Goal: Task Accomplishment & Management: Manage account settings

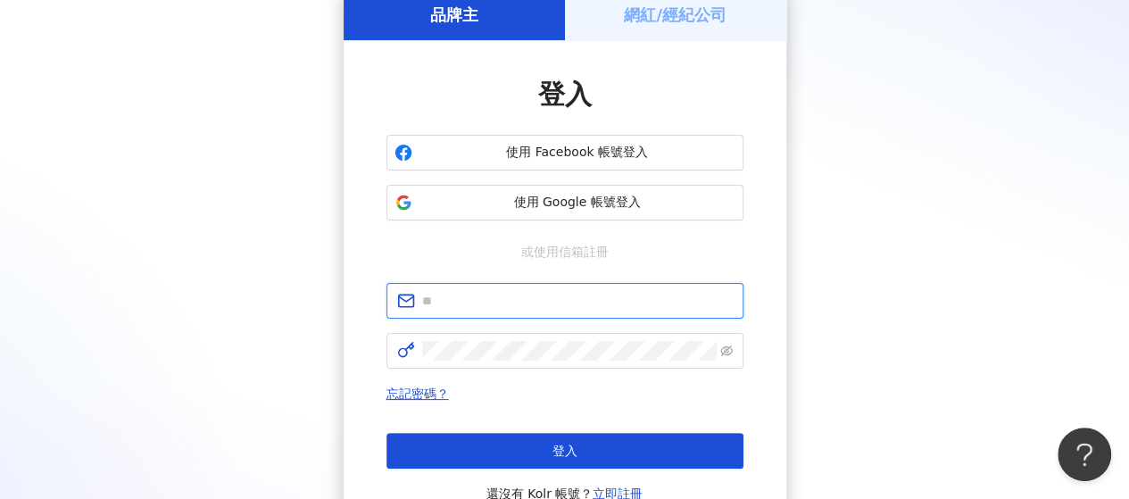
click at [489, 295] on input "text" at bounding box center [577, 301] width 311 height 20
paste input "**********"
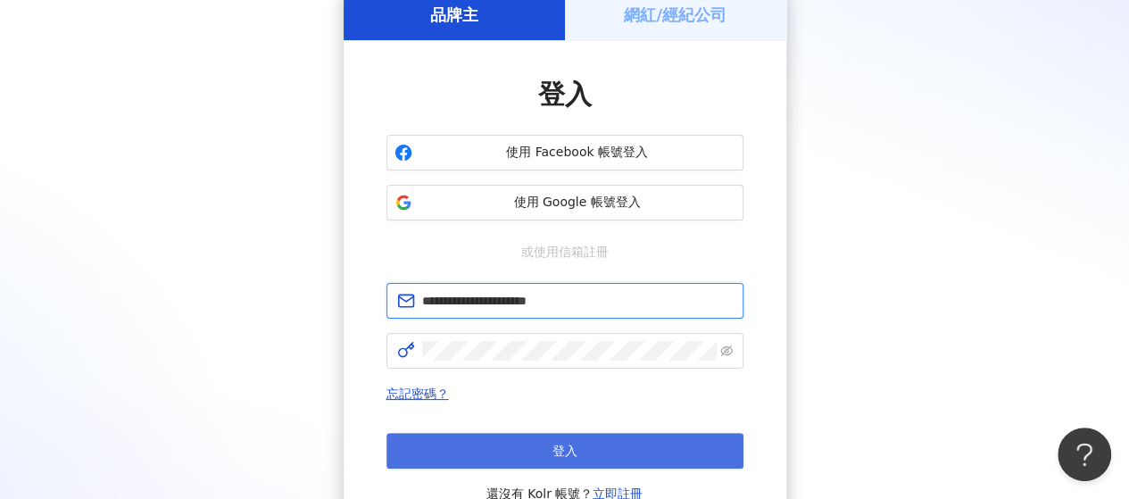
scroll to position [179, 0]
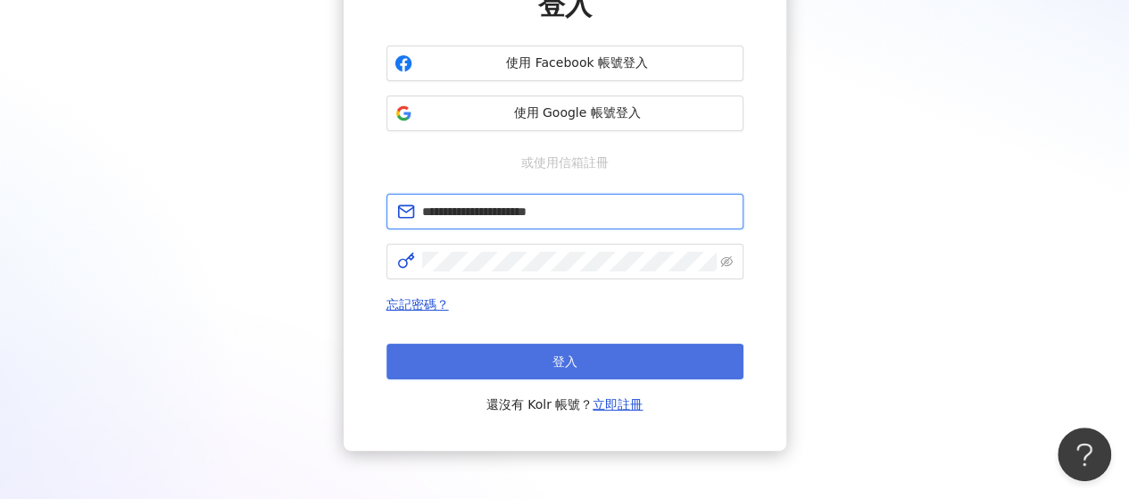
type input "**********"
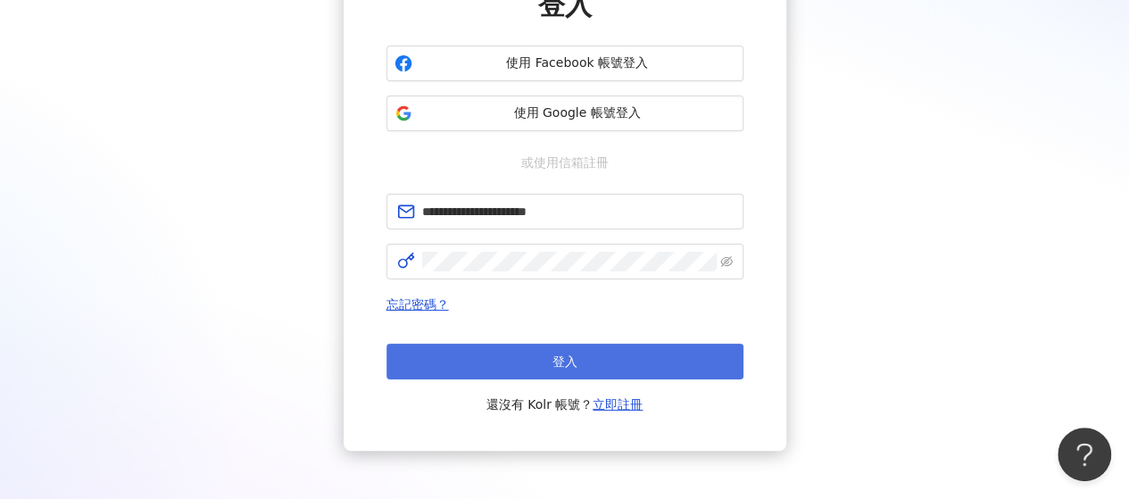
click at [597, 355] on button "登入" at bounding box center [565, 362] width 357 height 36
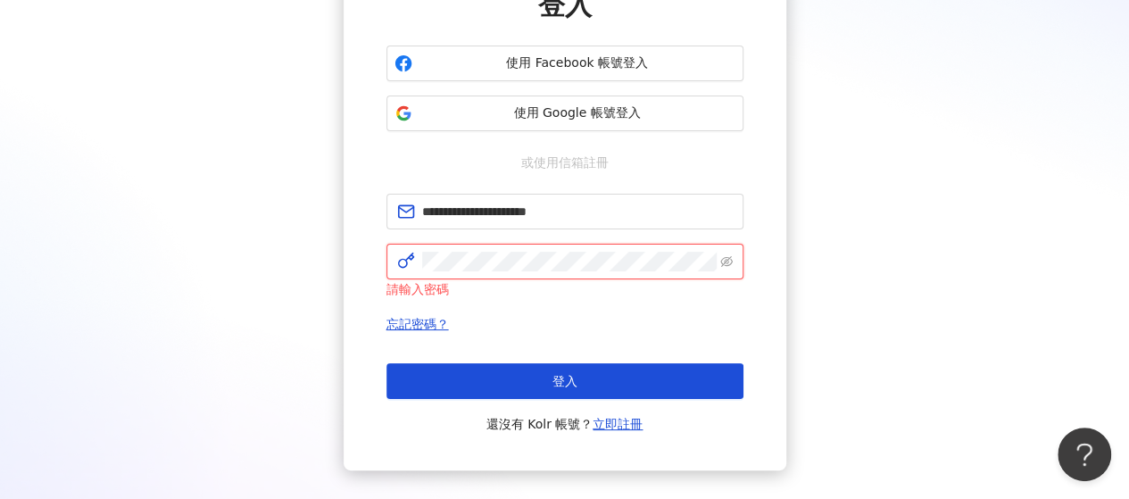
click button "登入" at bounding box center [565, 381] width 357 height 36
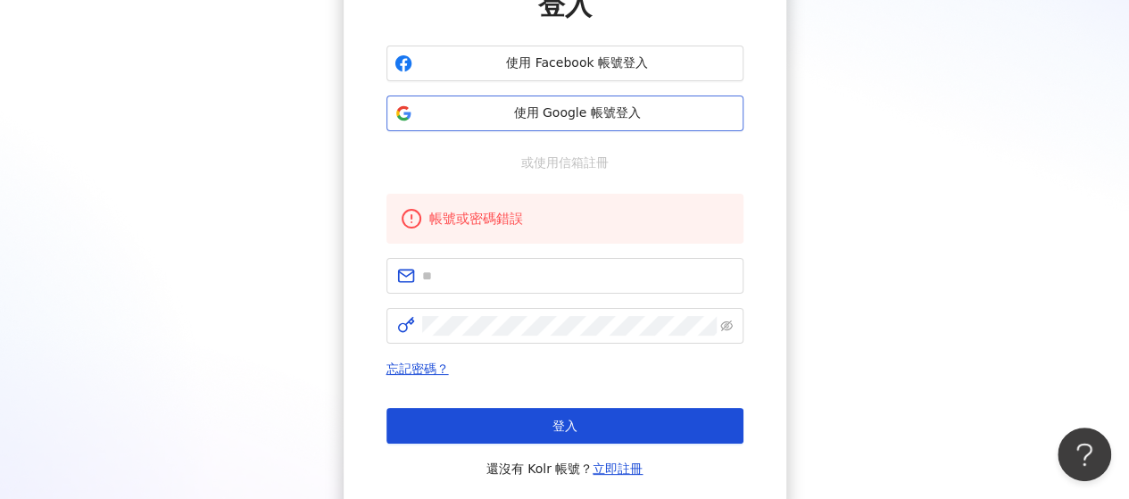
click at [602, 115] on span "使用 Google 帳號登入" at bounding box center [578, 113] width 316 height 18
click at [640, 88] on div "使用 Facebook 帳號登入 使用 Google 帳號登入" at bounding box center [565, 89] width 357 height 86
click at [642, 105] on span "使用 Google 帳號登入" at bounding box center [578, 113] width 316 height 18
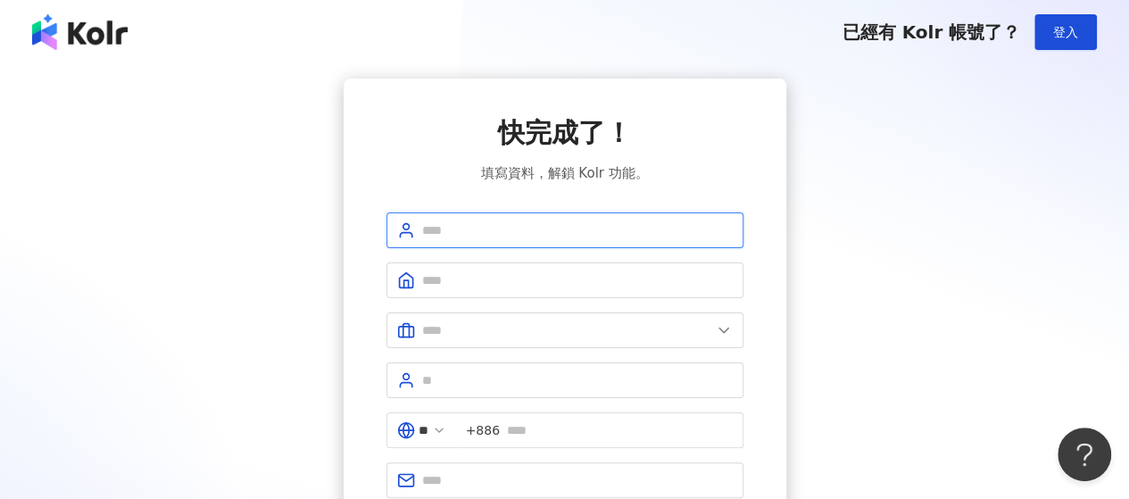
click at [703, 229] on input "text" at bounding box center [577, 230] width 311 height 20
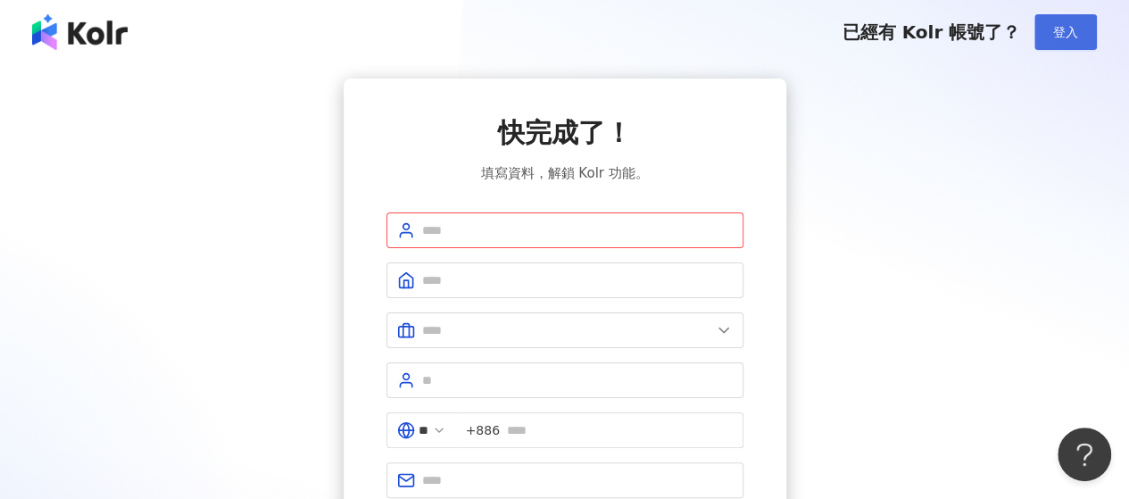
click at [1044, 29] on button "登入" at bounding box center [1066, 32] width 62 height 36
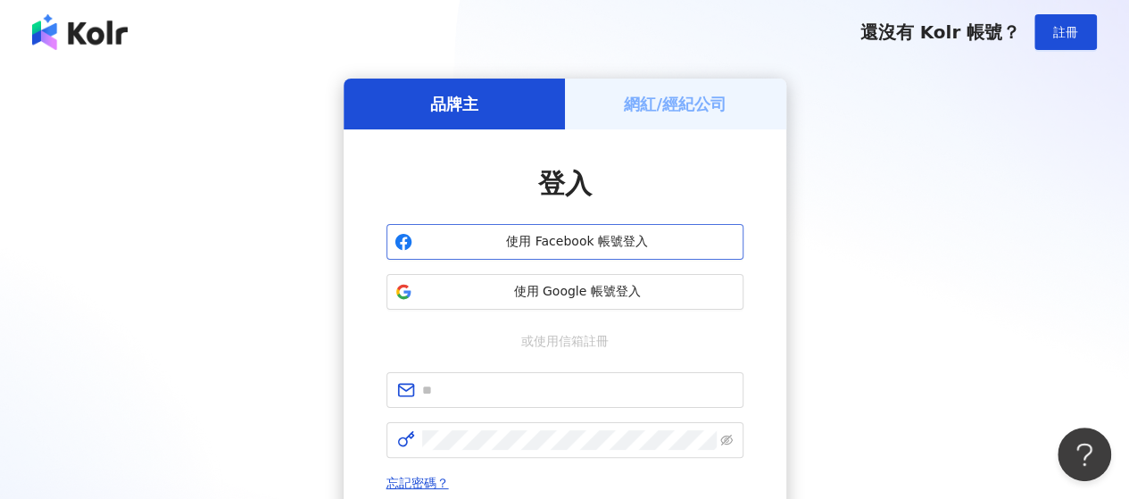
click at [565, 240] on span "使用 Facebook 帳號登入" at bounding box center [578, 242] width 316 height 18
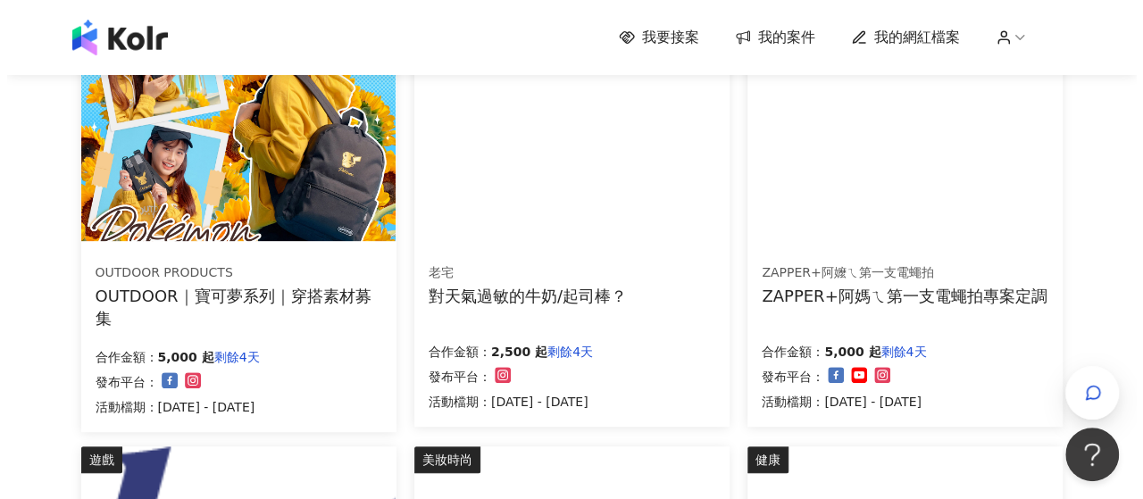
scroll to position [179, 0]
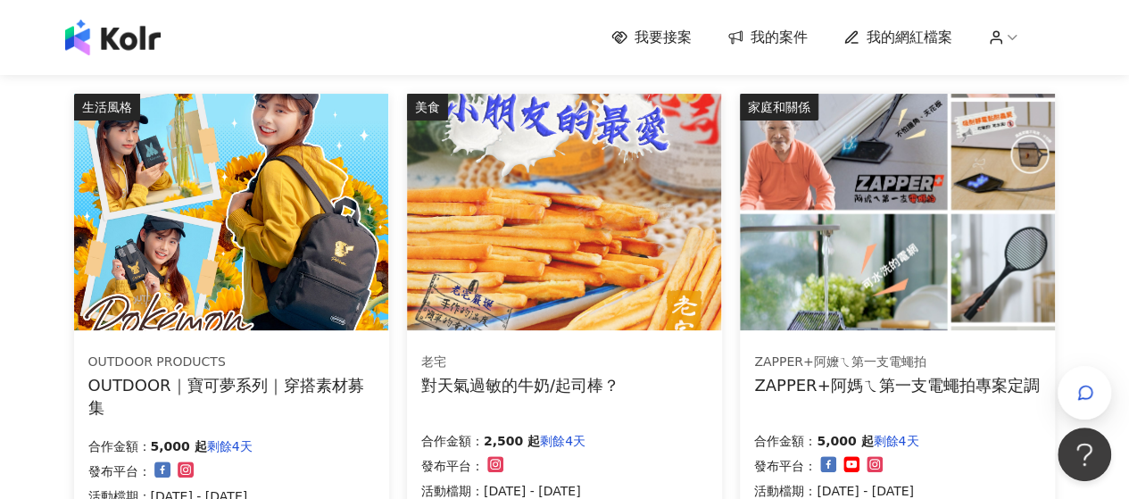
click at [319, 224] on img at bounding box center [231, 212] width 314 height 237
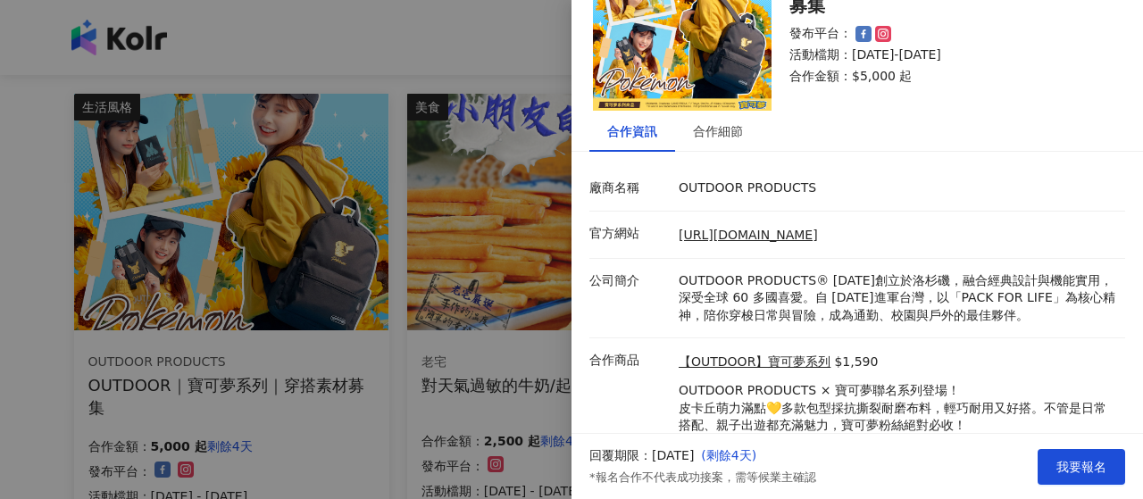
scroll to position [146, 0]
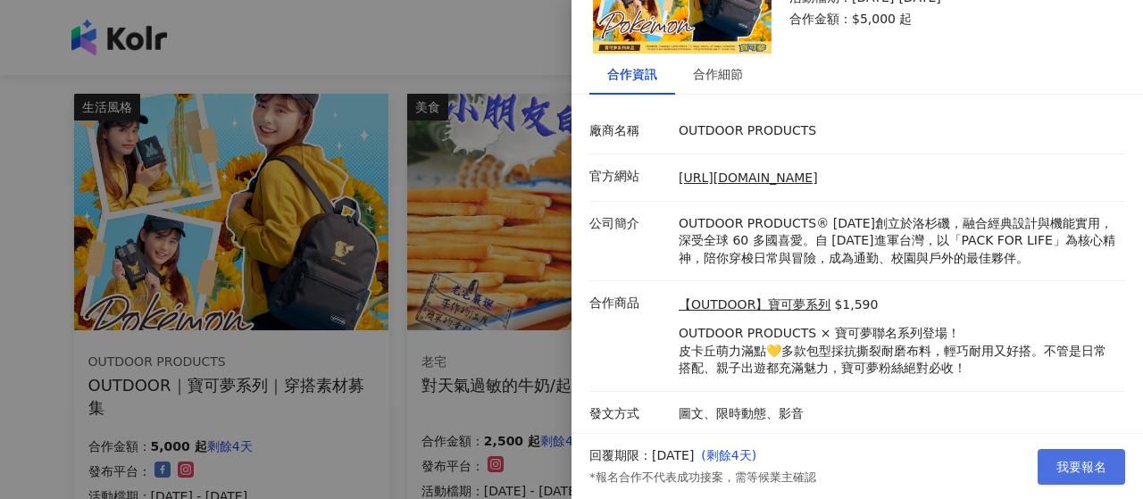
click at [1086, 479] on button "我要報名" at bounding box center [1080, 467] width 87 height 36
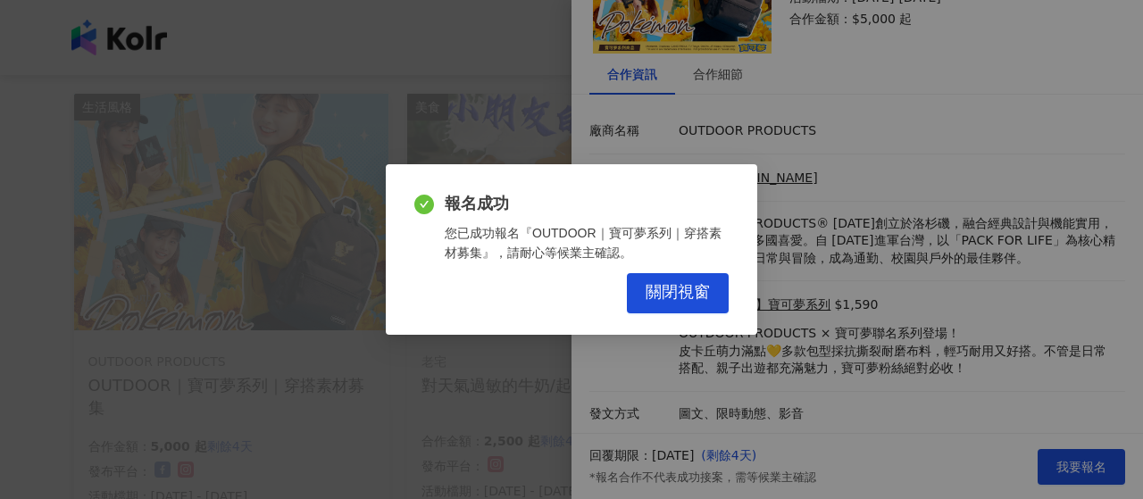
click at [621, 304] on div "關閉視窗" at bounding box center [571, 293] width 314 height 40
click at [664, 304] on button "關閉視窗" at bounding box center [678, 293] width 102 height 40
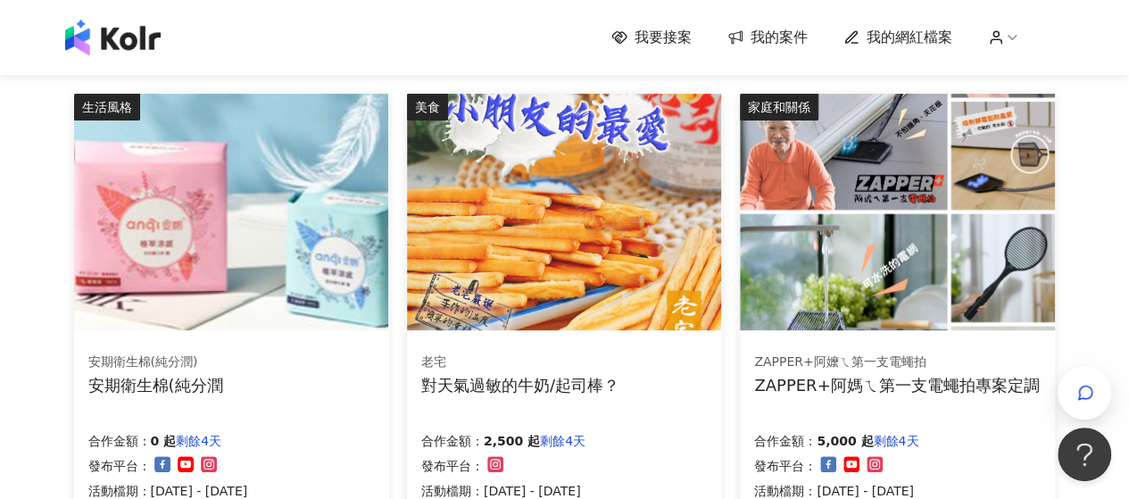
scroll to position [0, 0]
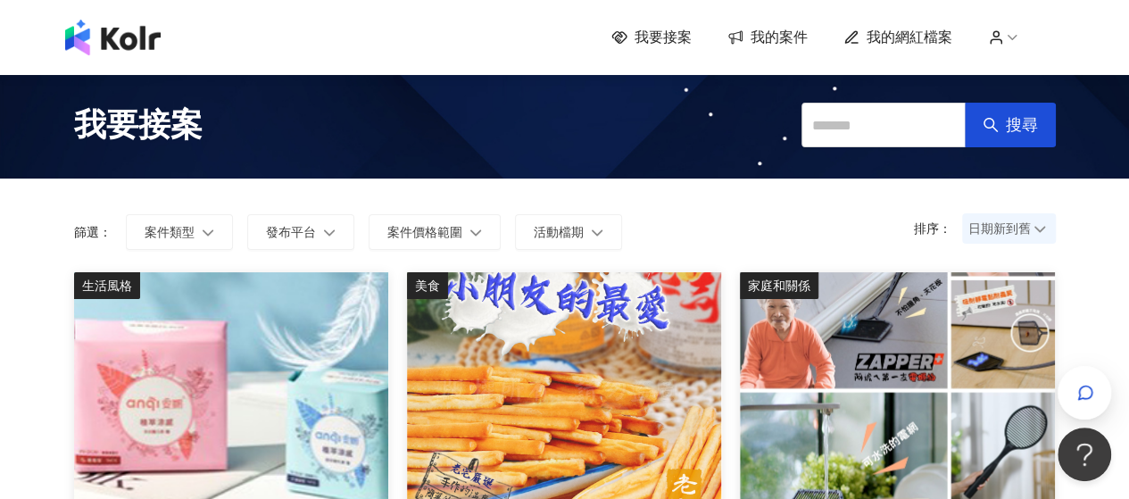
click at [952, 34] on span "我的網紅檔案" at bounding box center [910, 38] width 86 height 20
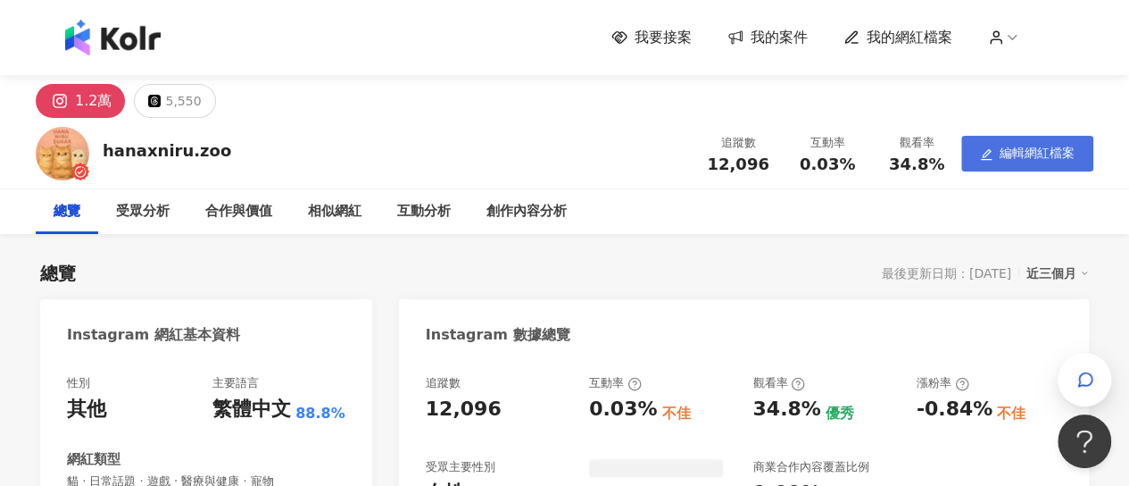
click at [1022, 147] on span "編輯網紅檔案" at bounding box center [1037, 153] width 75 height 14
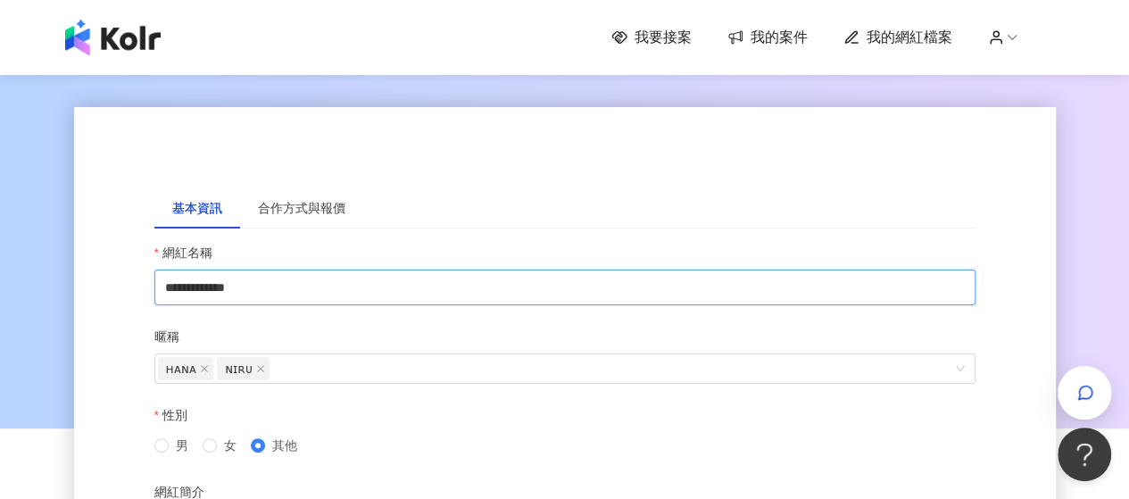
click at [263, 287] on input "**********" at bounding box center [564, 288] width 821 height 36
drag, startPoint x: 291, startPoint y: 287, endPoint x: 0, endPoint y: 283, distance: 291.0
click at [0, 283] on div "**********" at bounding box center [564, 438] width 1129 height 735
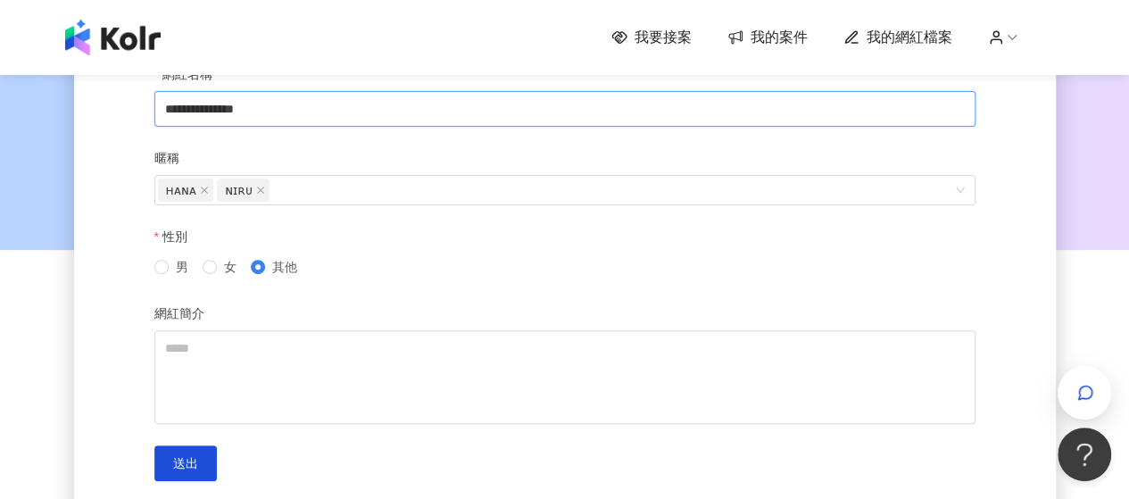
scroll to position [357, 0]
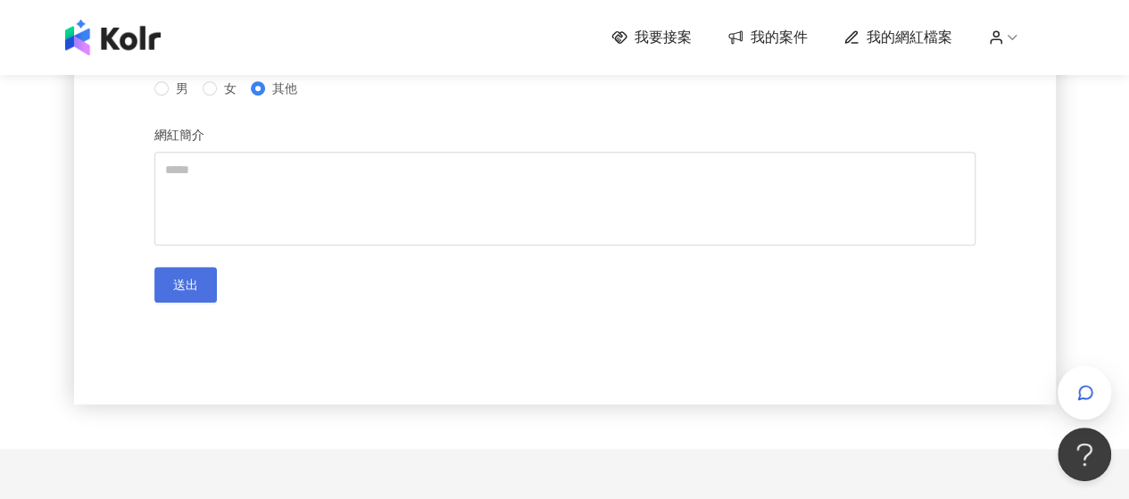
type input "**********"
click at [210, 278] on button "送出" at bounding box center [185, 285] width 62 height 36
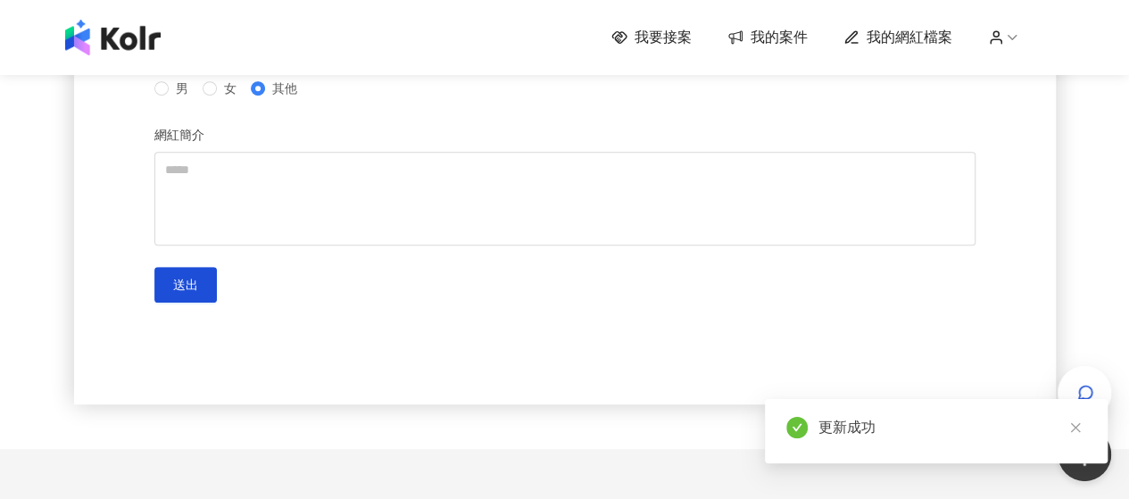
scroll to position [89, 0]
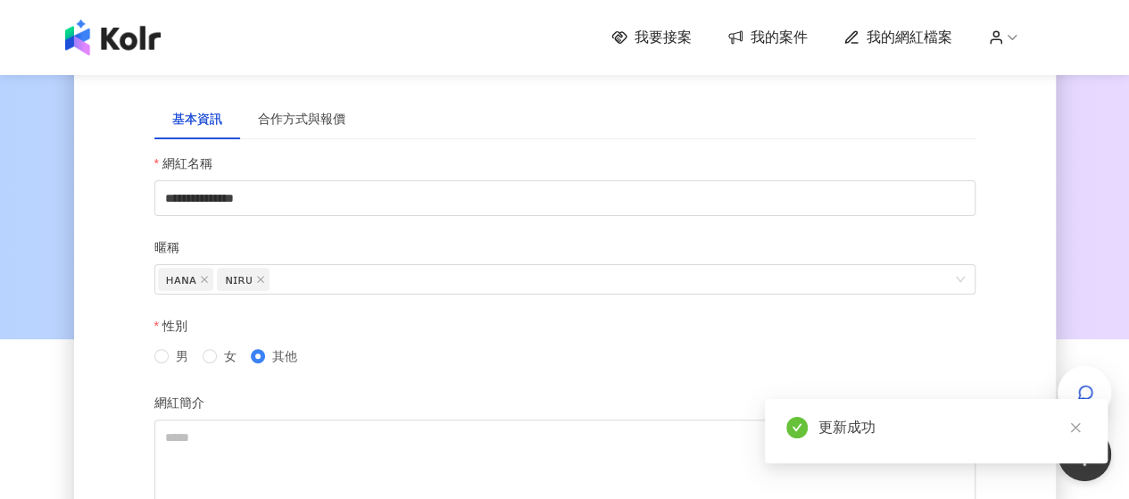
click at [644, 33] on span "我要接案" at bounding box center [663, 38] width 57 height 20
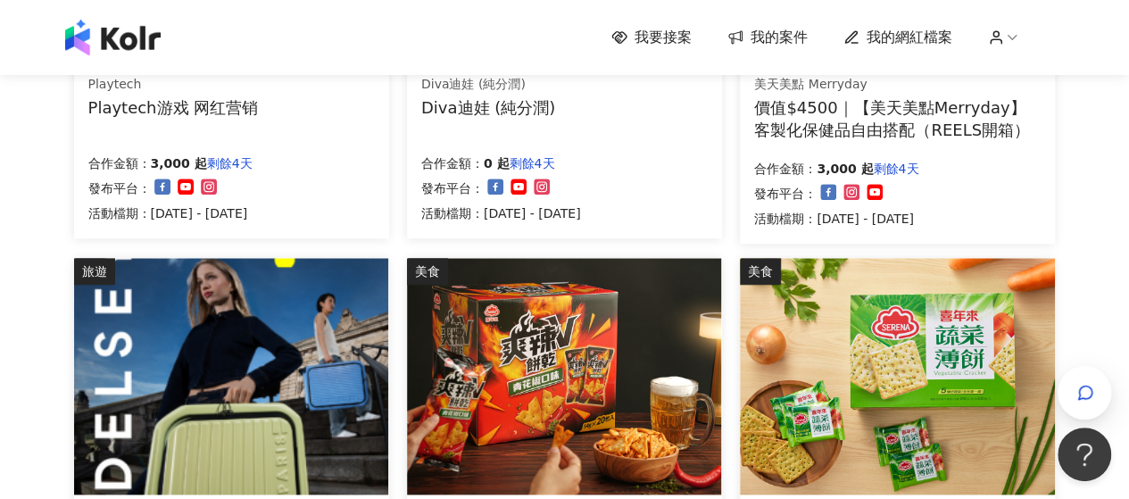
scroll to position [1160, 0]
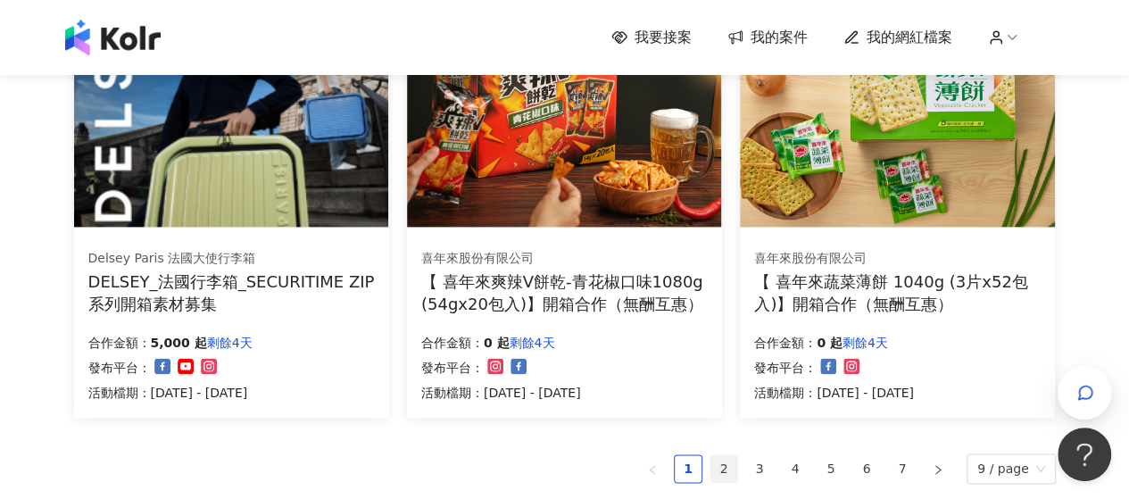
click at [721, 473] on link "2" at bounding box center [724, 468] width 27 height 27
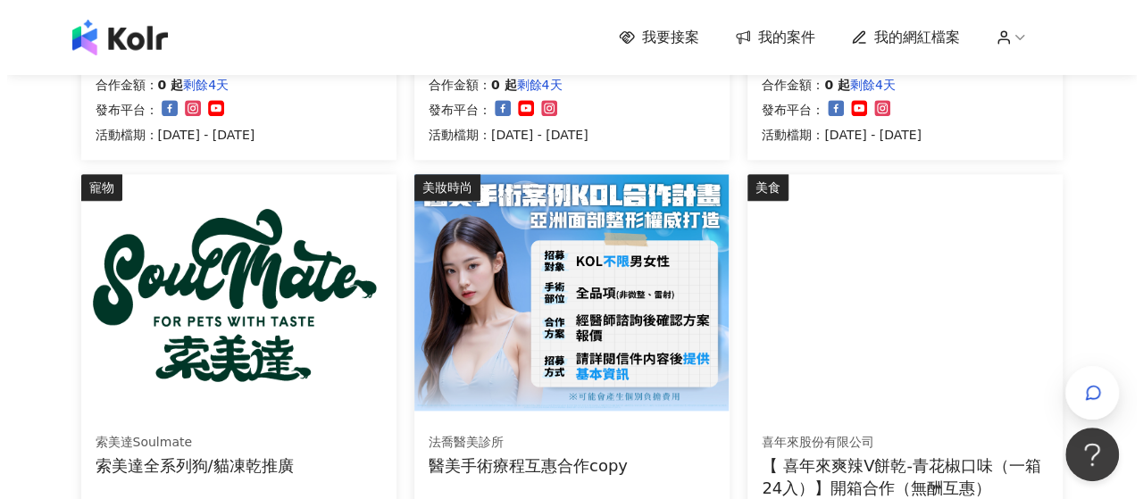
scroll to position [1071, 0]
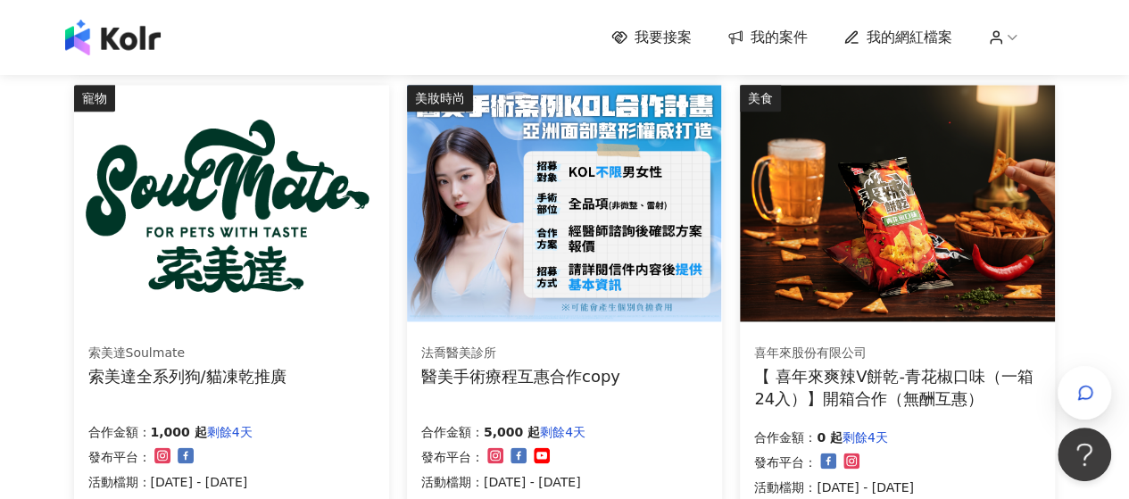
click at [587, 204] on img at bounding box center [564, 203] width 314 height 237
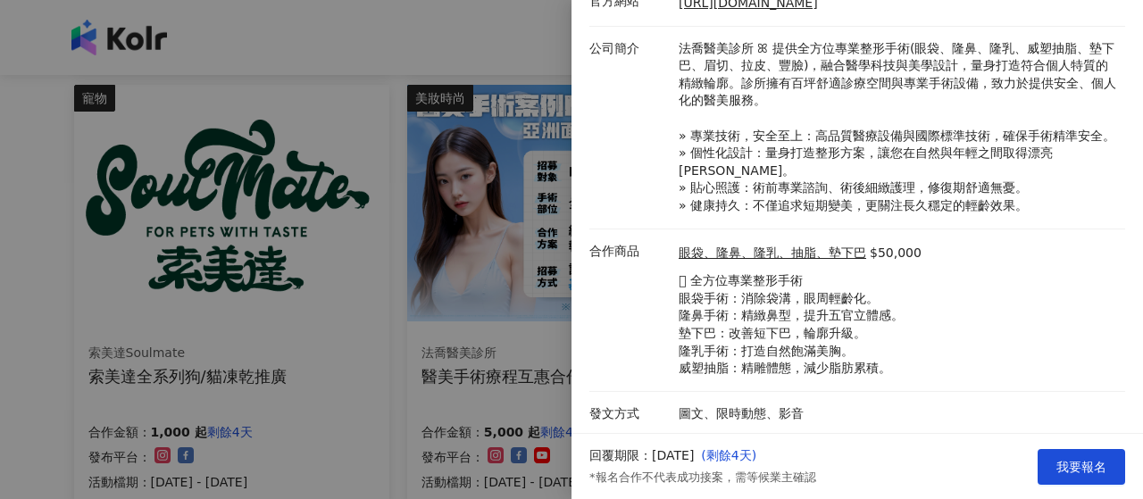
scroll to position [0, 0]
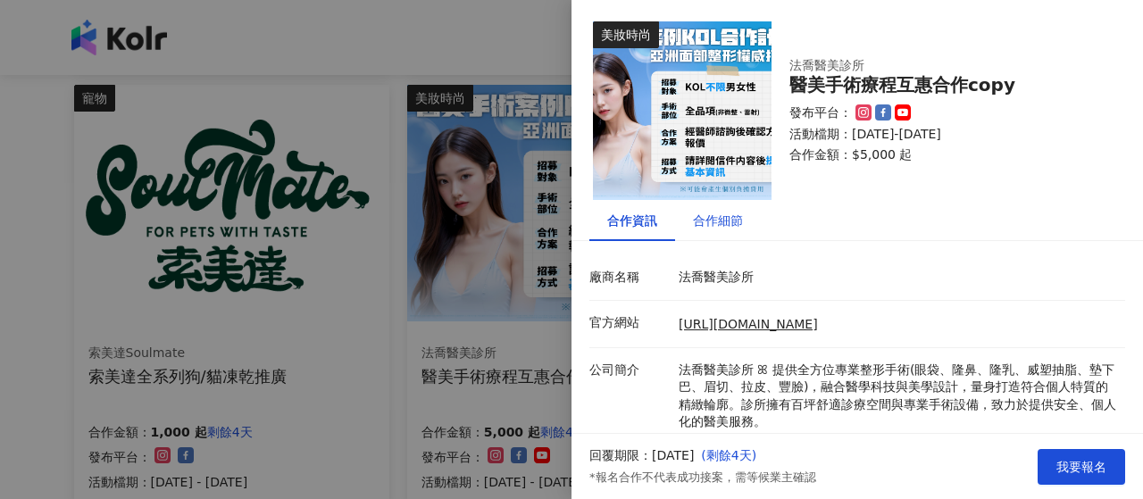
click at [708, 214] on div "合作細節" at bounding box center [718, 221] width 50 height 20
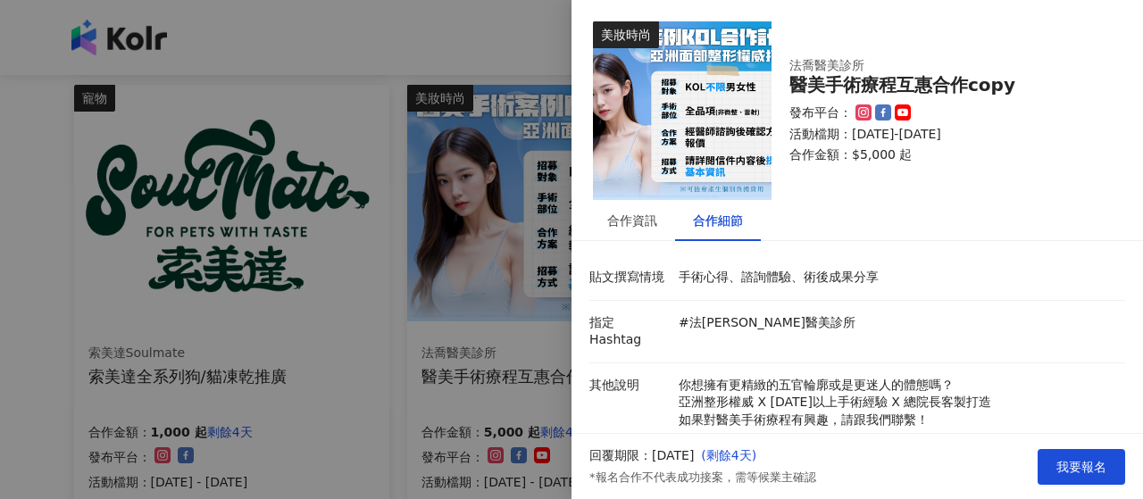
click at [0, 217] on div at bounding box center [571, 249] width 1143 height 499
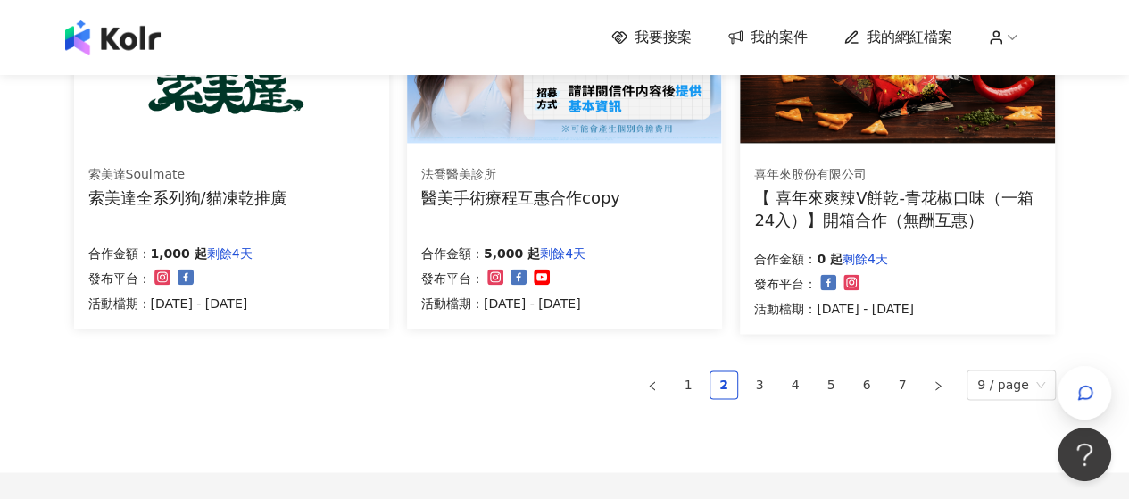
scroll to position [1339, 0]
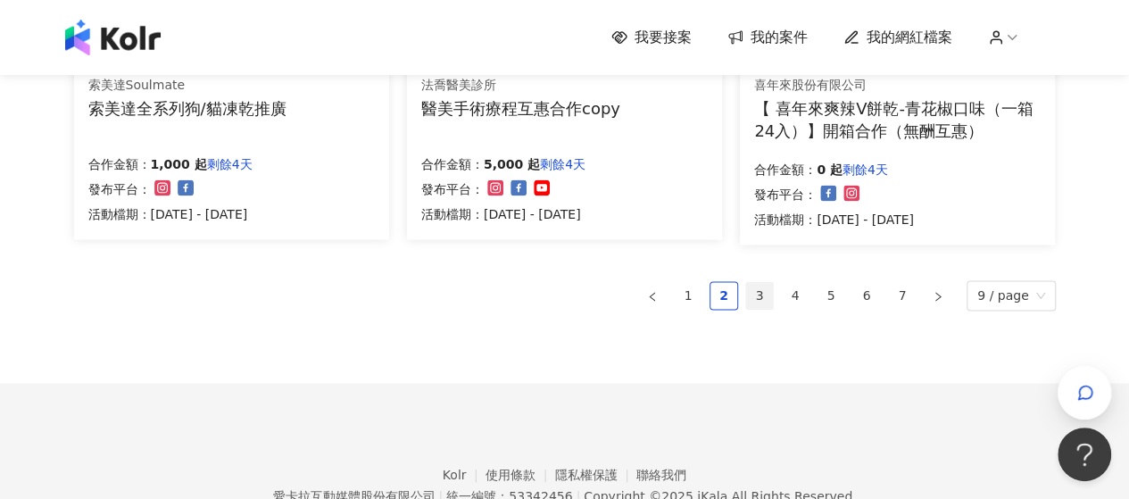
click at [772, 291] on link "3" at bounding box center [759, 295] width 27 height 27
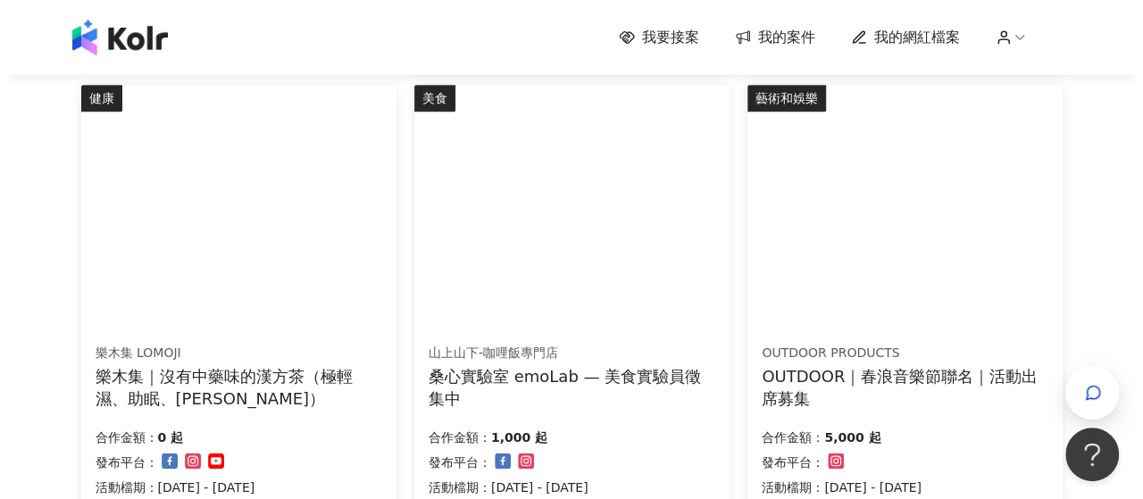
scroll to position [1160, 0]
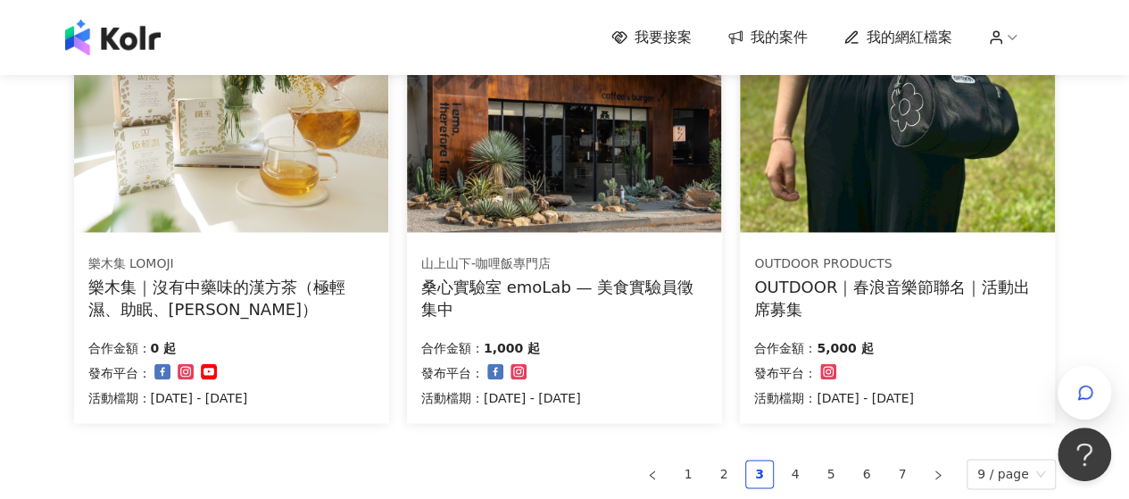
click at [935, 288] on div "OUTDOOR｜春浪音樂節聯名｜活動出席募集" at bounding box center [897, 298] width 287 height 45
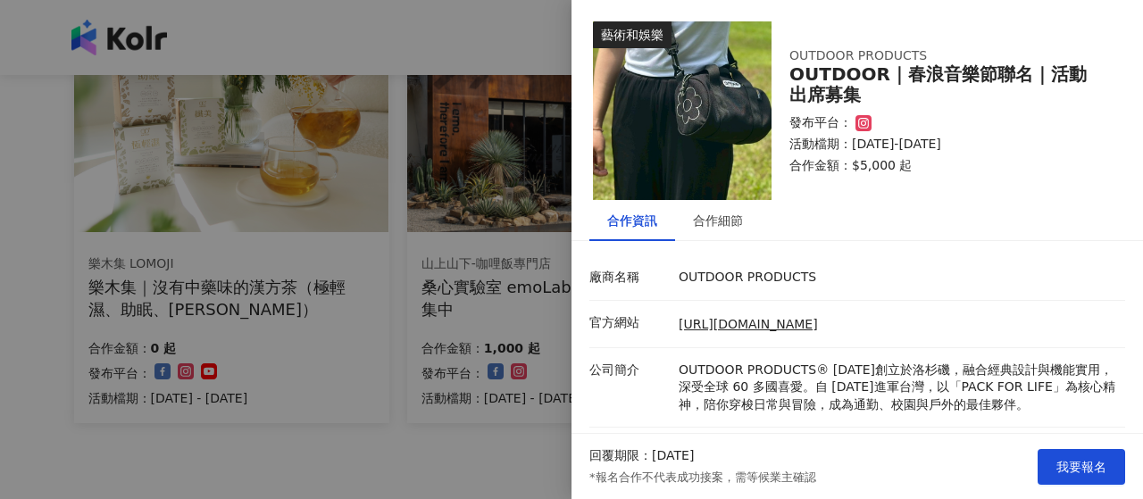
scroll to position [146, 0]
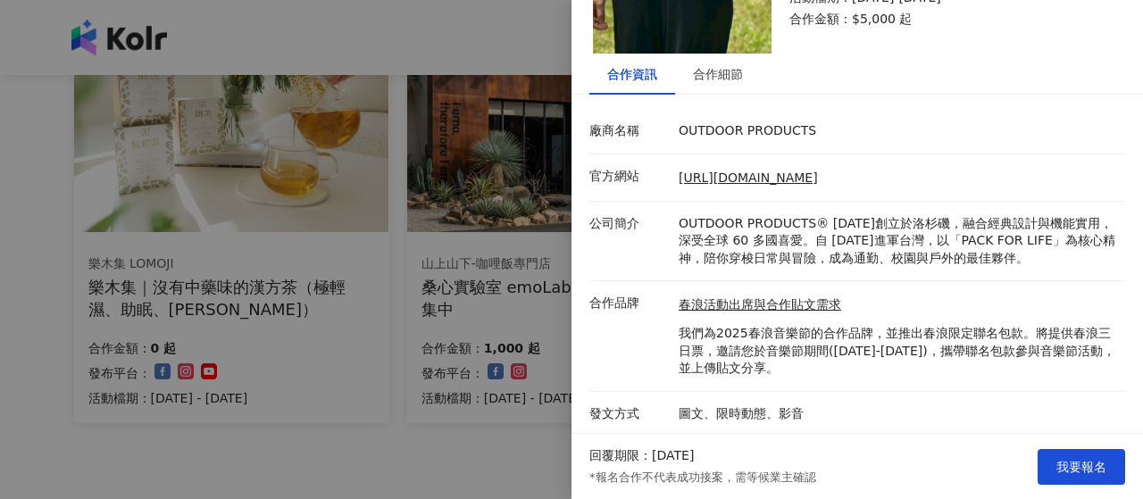
click at [711, 65] on div "合作細節" at bounding box center [718, 74] width 50 height 20
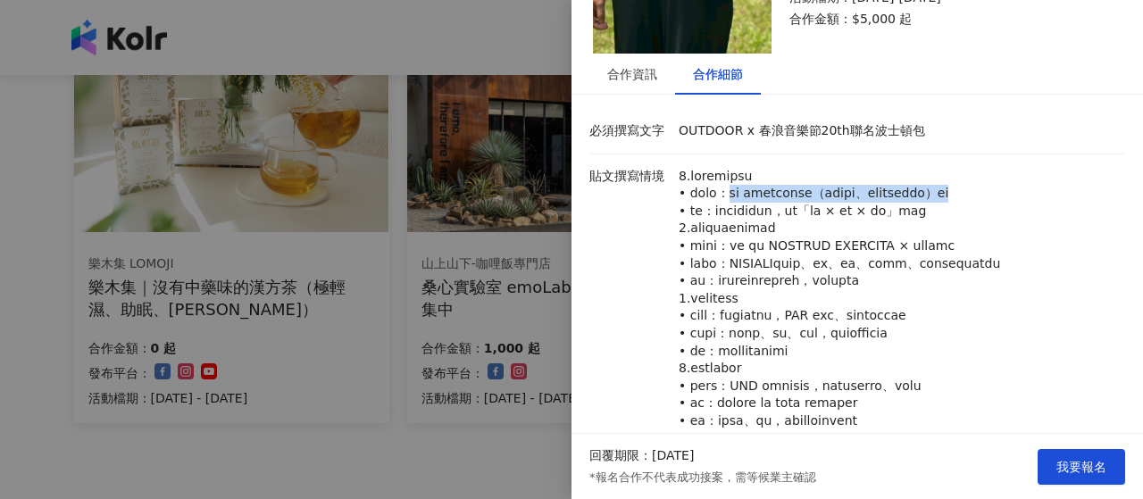
drag, startPoint x: 757, startPoint y: 197, endPoint x: 757, endPoint y: 211, distance: 13.4
click at [757, 211] on p at bounding box center [896, 299] width 437 height 262
click at [764, 220] on p at bounding box center [896, 299] width 437 height 262
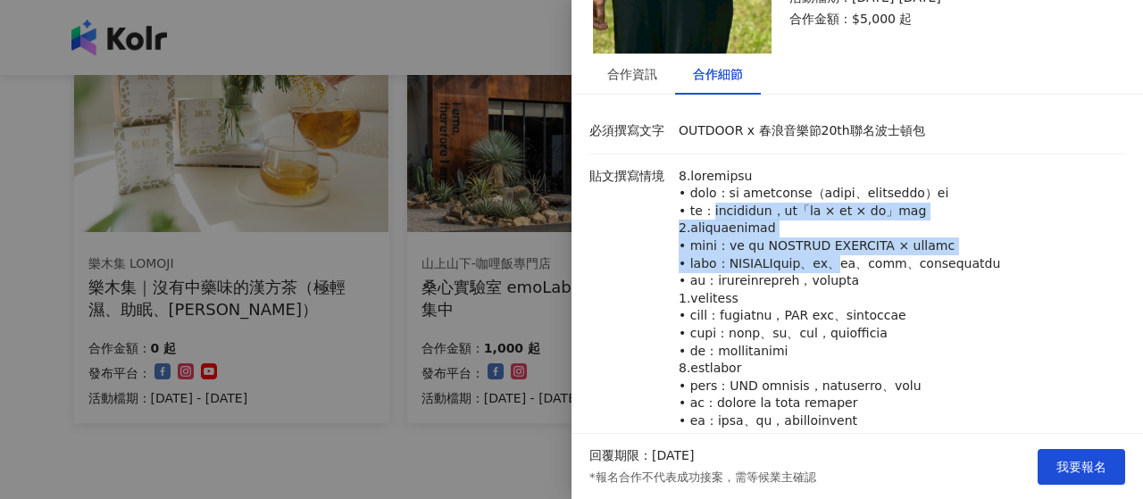
drag, startPoint x: 734, startPoint y: 226, endPoint x: 919, endPoint y: 274, distance: 191.8
click at [919, 274] on p at bounding box center [896, 299] width 437 height 262
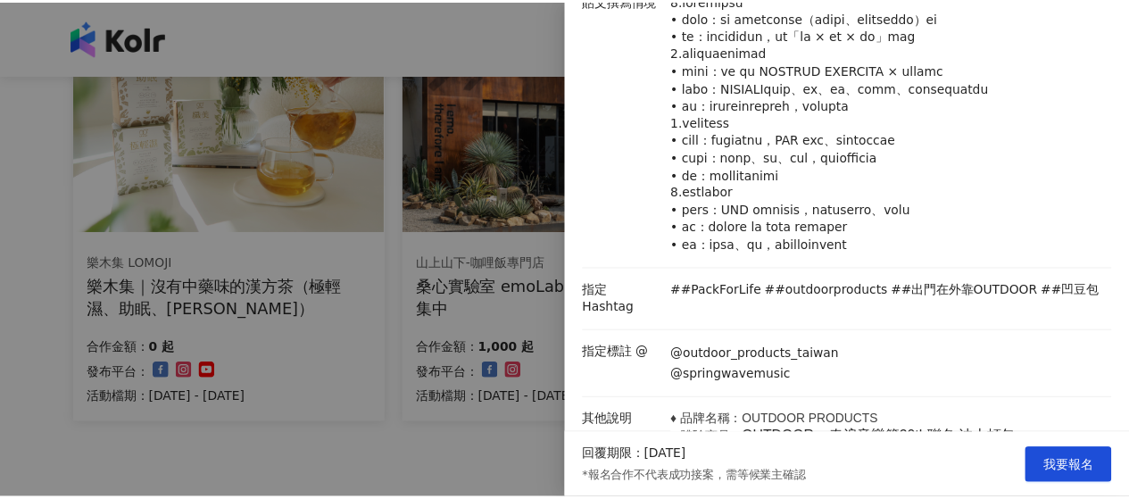
scroll to position [0, 0]
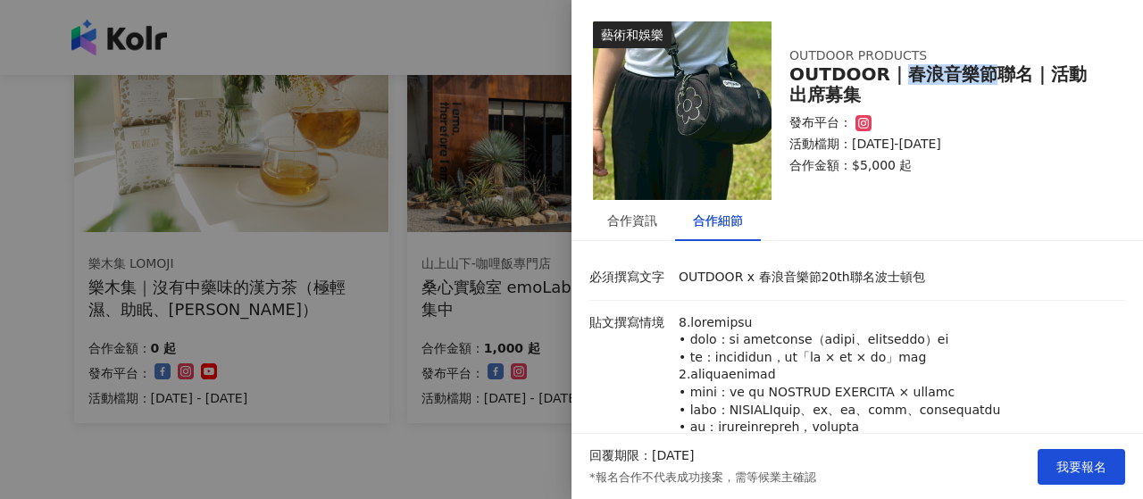
drag, startPoint x: 903, startPoint y: 73, endPoint x: 981, endPoint y: 72, distance: 77.7
click at [981, 72] on div "OUTDOOR｜春浪音樂節聯名｜活動出席募集" at bounding box center [946, 84] width 314 height 41
click at [356, 217] on div at bounding box center [571, 249] width 1143 height 499
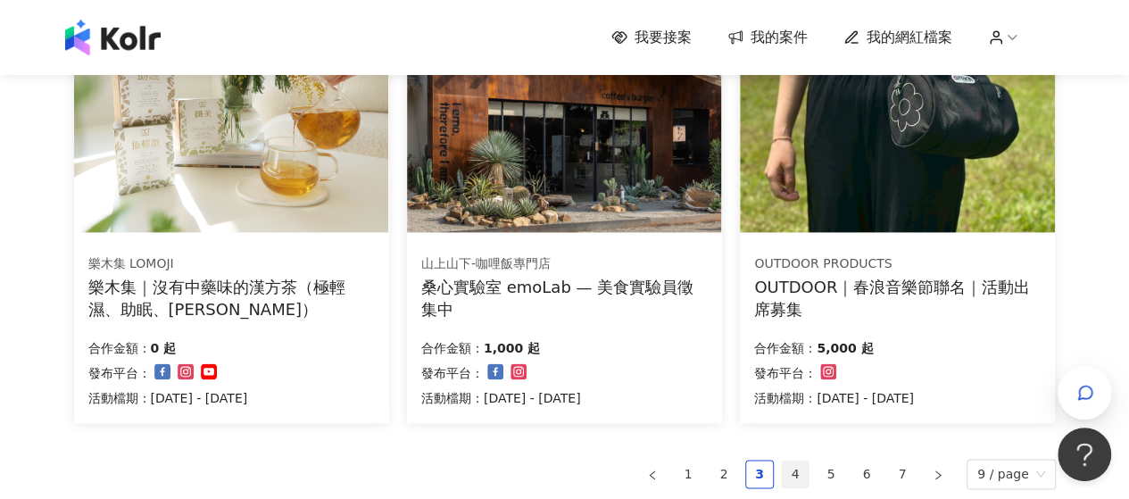
click at [808, 472] on link "4" at bounding box center [795, 474] width 27 height 27
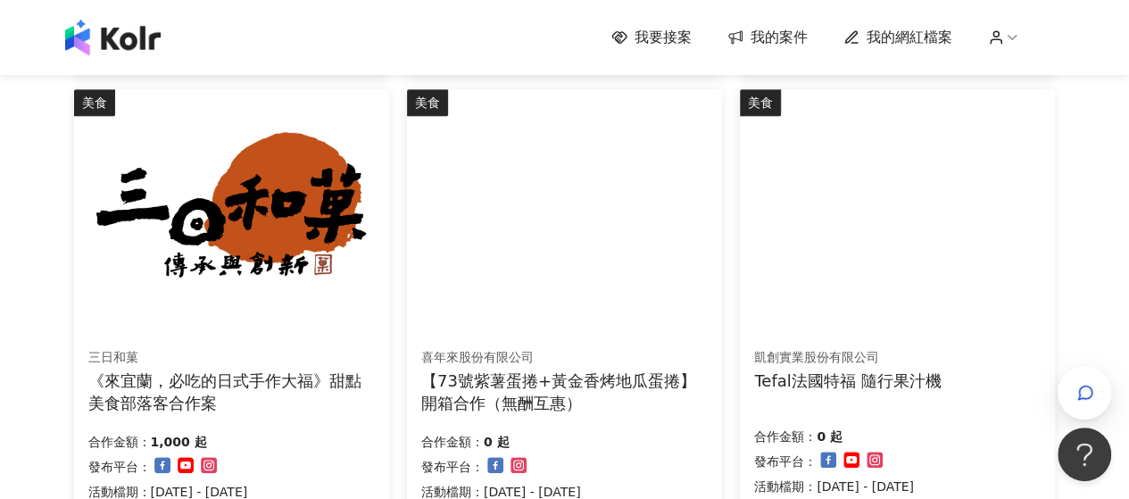
scroll to position [1250, 0]
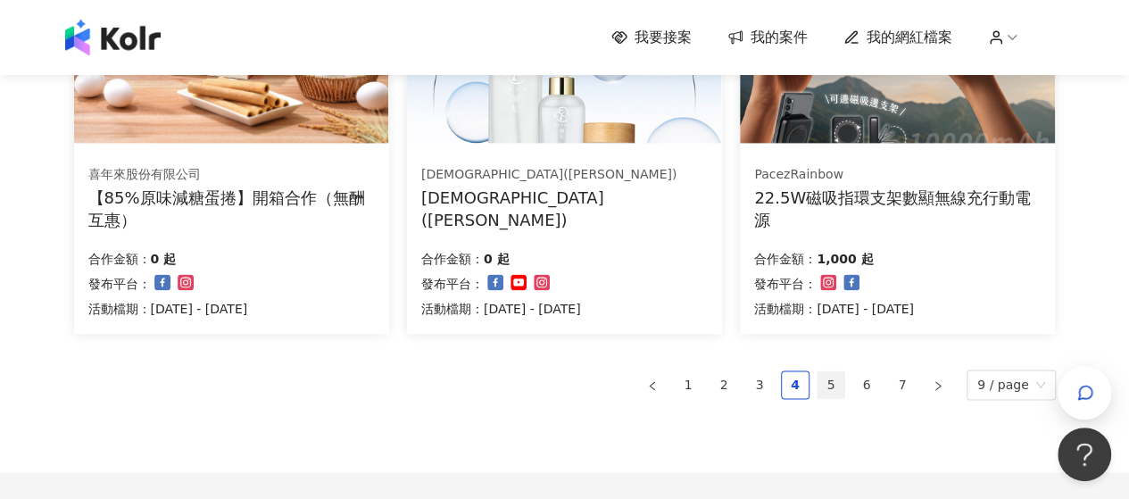
click at [840, 386] on link "5" at bounding box center [831, 384] width 27 height 27
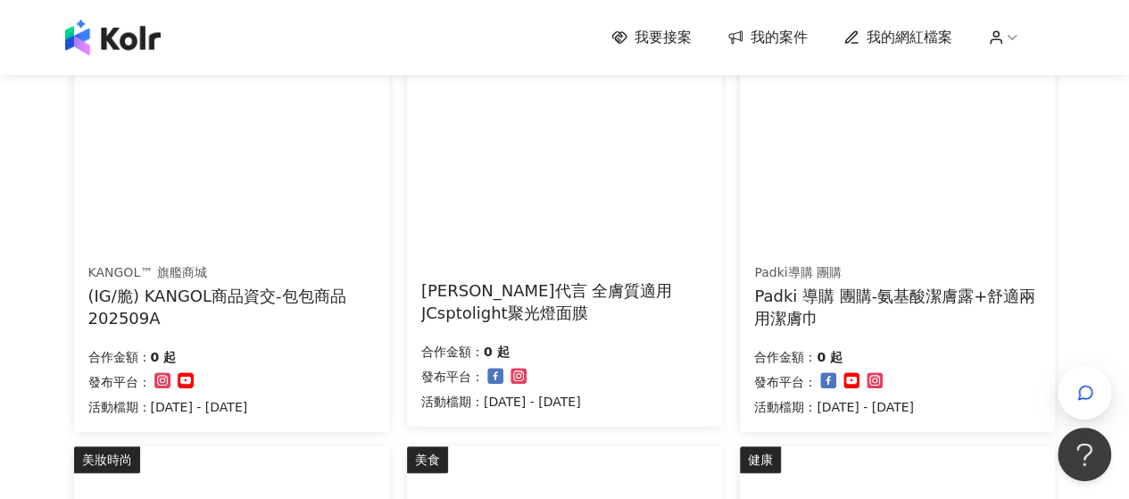
scroll to position [89, 0]
